Goal: Transaction & Acquisition: Purchase product/service

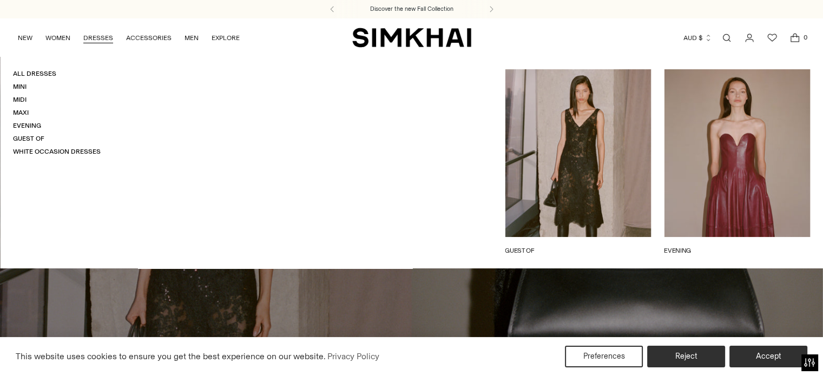
click at [110, 42] on link "DRESSES" at bounding box center [98, 38] width 30 height 24
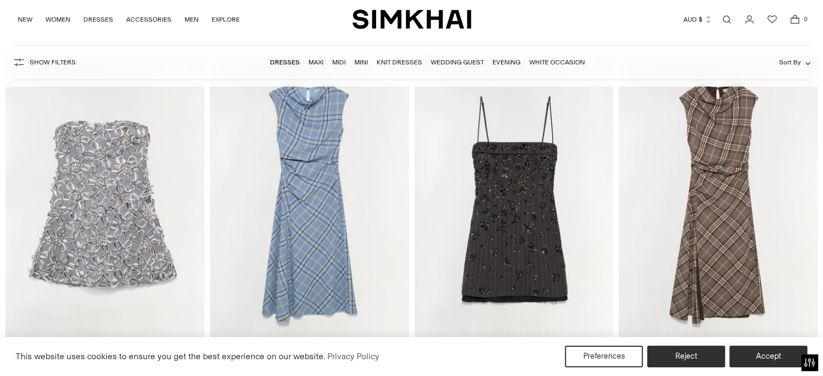
scroll to position [108, 0]
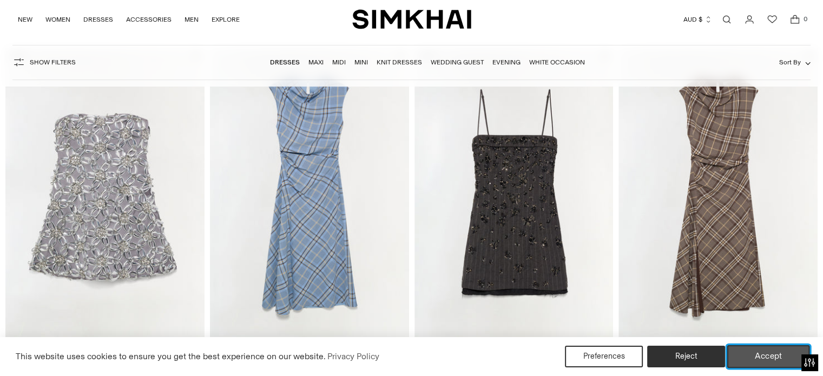
click at [752, 353] on button "Accept" at bounding box center [768, 356] width 83 height 23
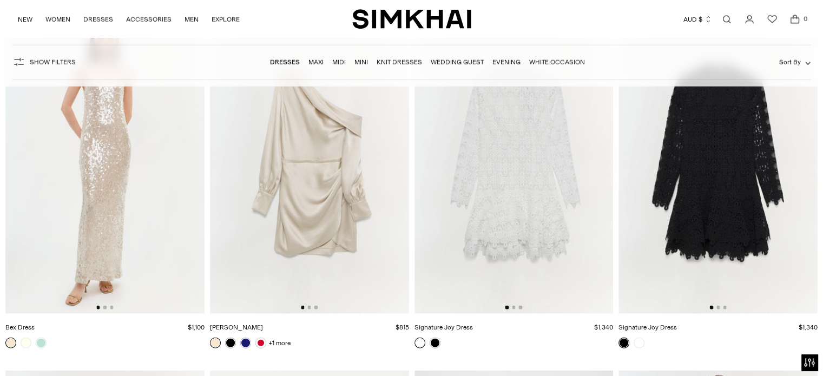
scroll to position [15046, 0]
